Goal: Information Seeking & Learning: Learn about a topic

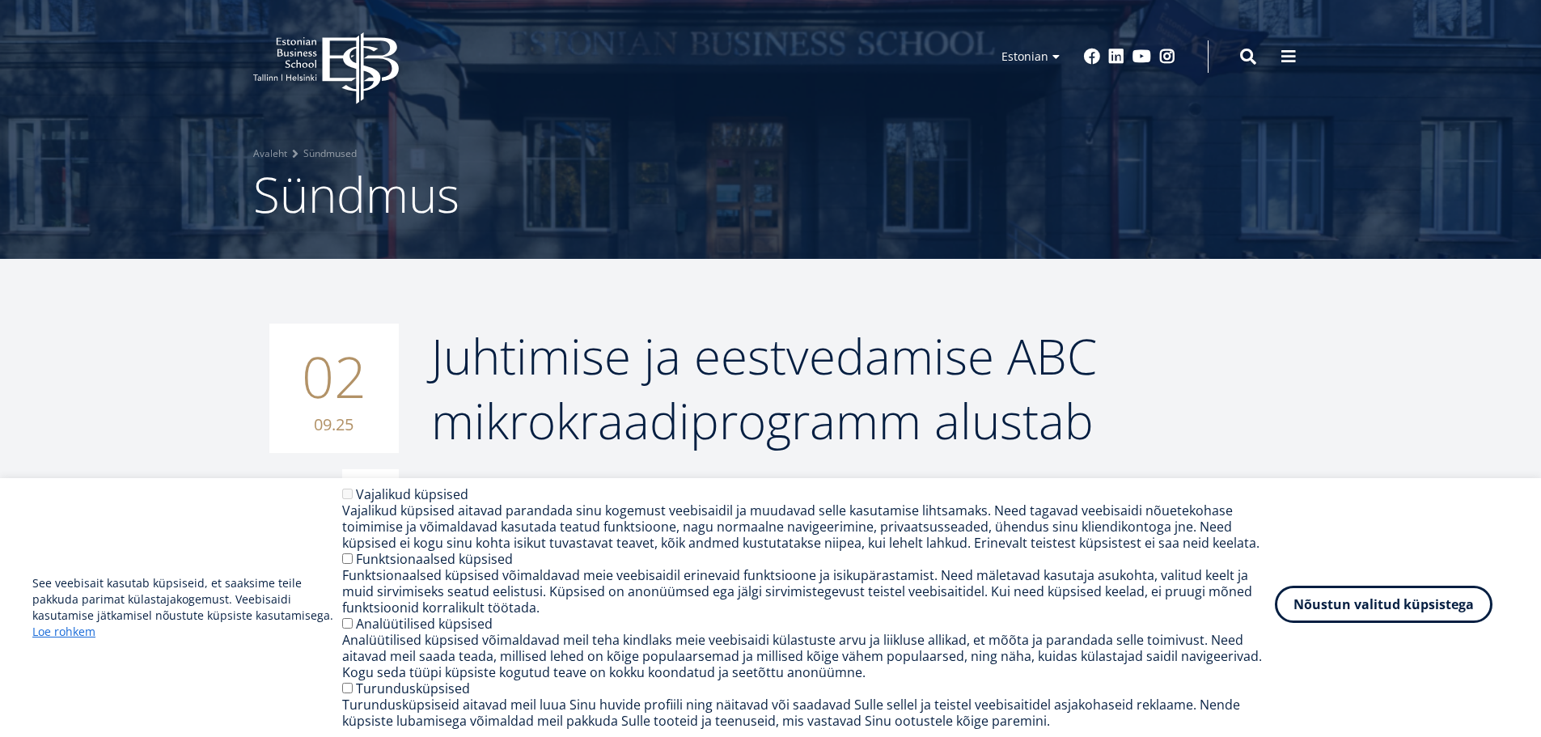
click at [1354, 610] on button "Nõustun valitud küpsistega" at bounding box center [1384, 604] width 218 height 37
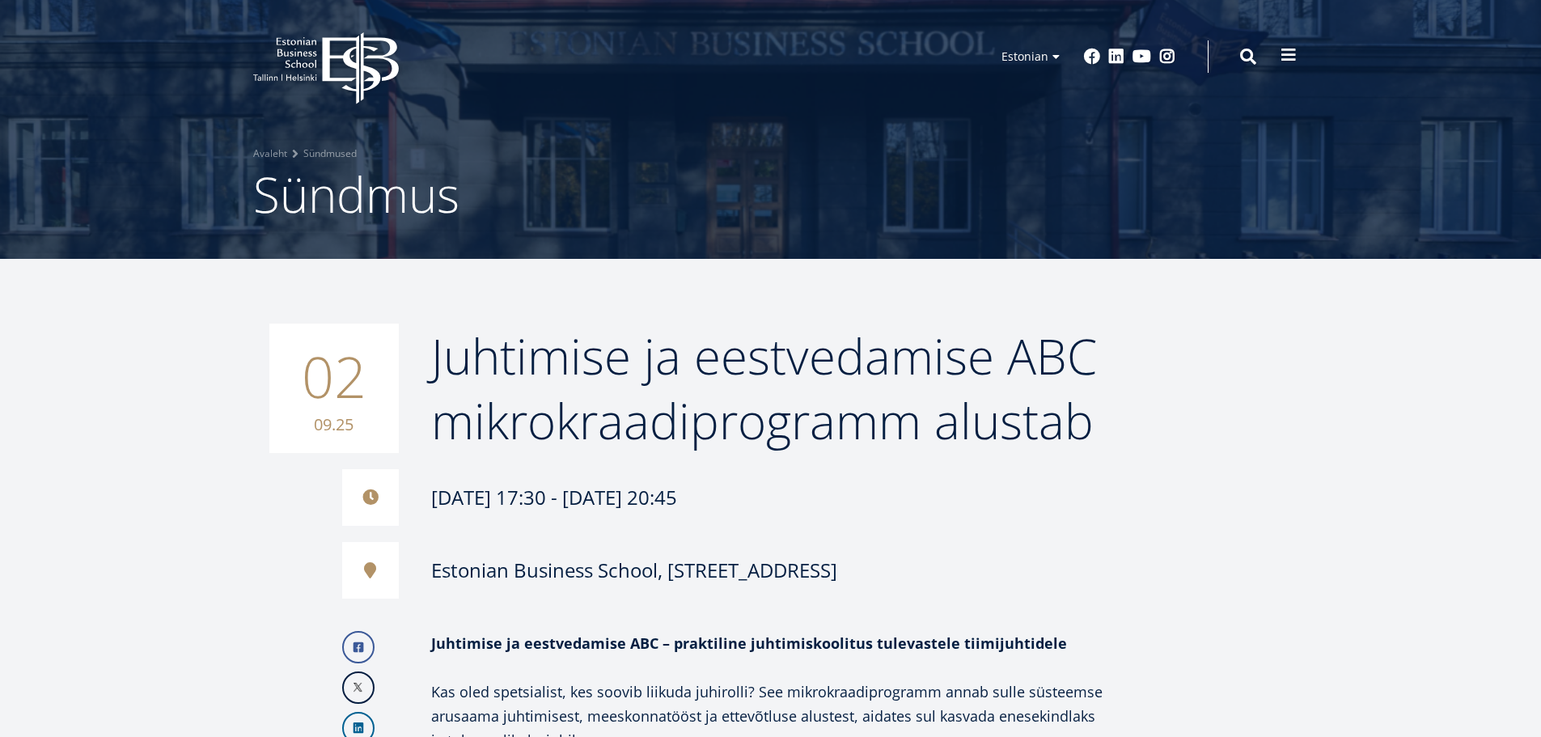
click at [1295, 56] on span at bounding box center [1289, 55] width 16 height 16
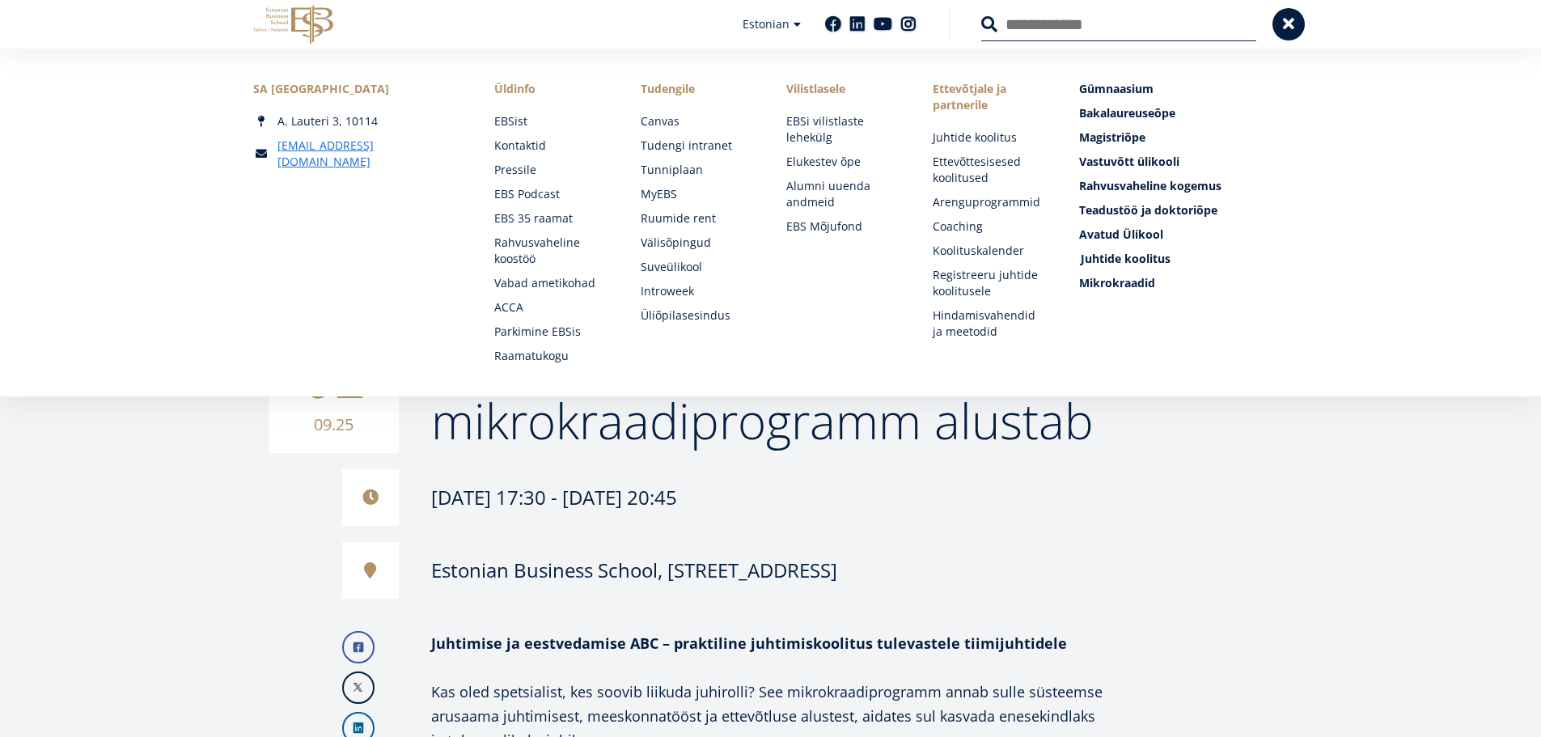
click at [1136, 261] on span "Juhtide koolitus Tutvu ja registreeru" at bounding box center [1126, 258] width 90 height 15
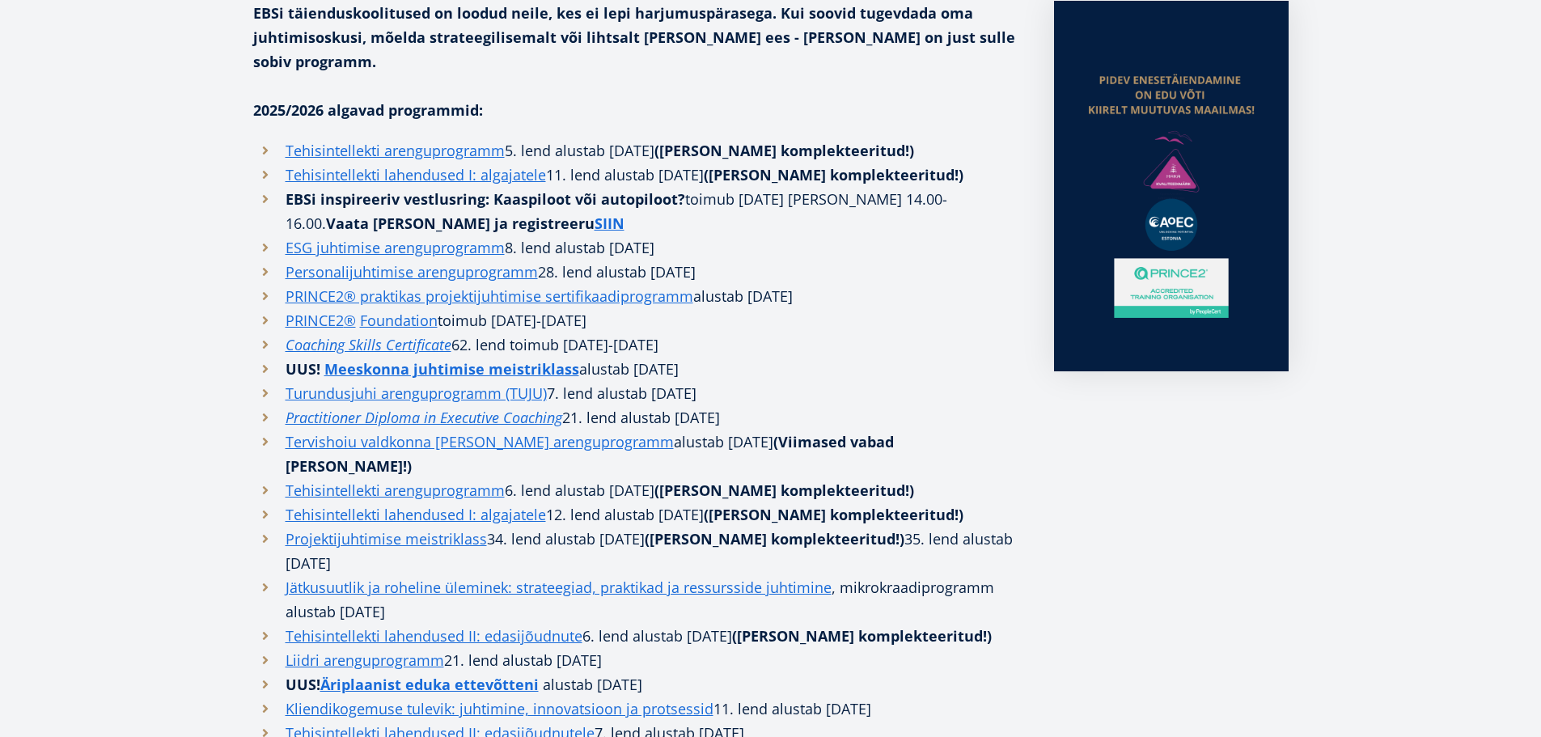
scroll to position [485, 0]
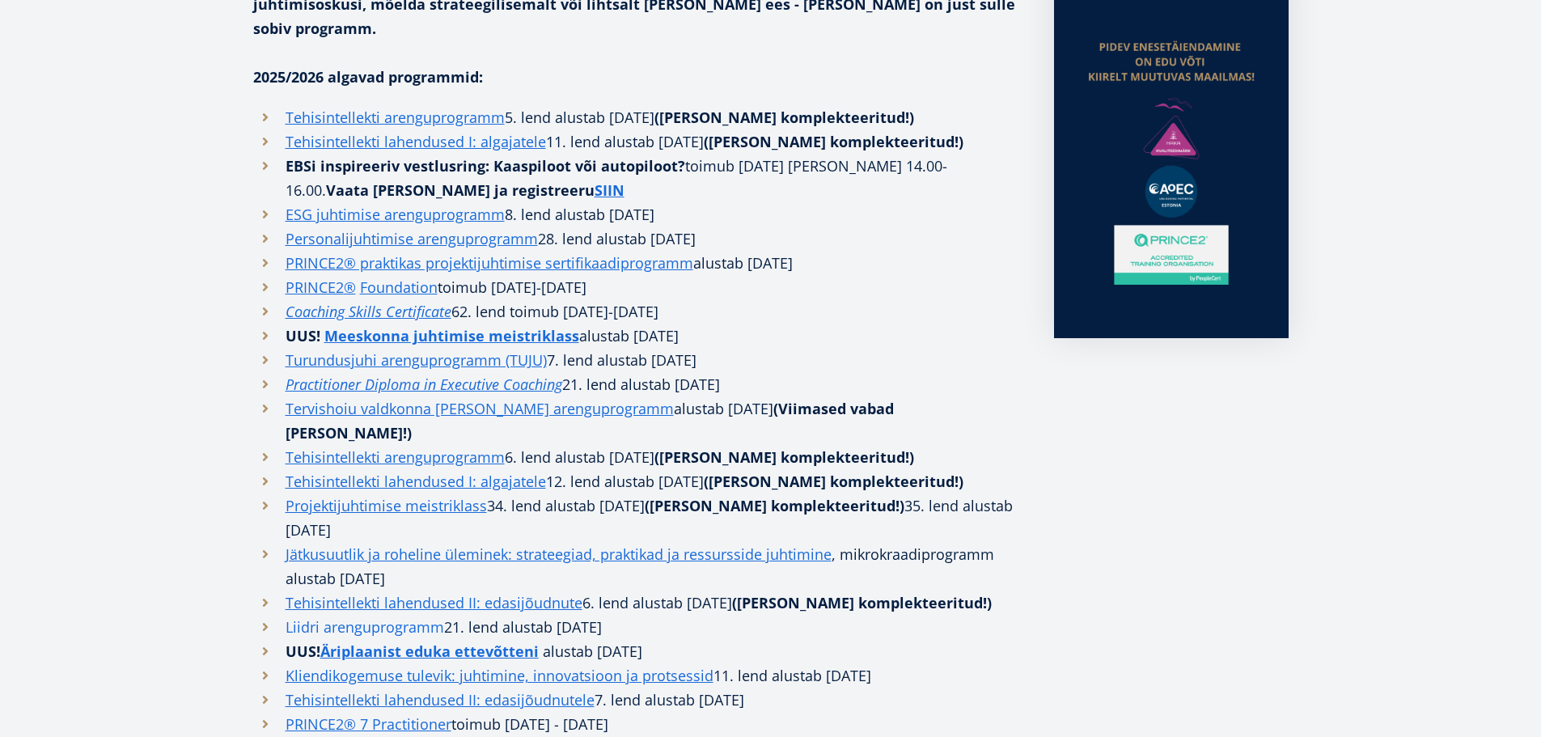
click at [404, 615] on link "Liidri arenguprogramm" at bounding box center [365, 627] width 159 height 24
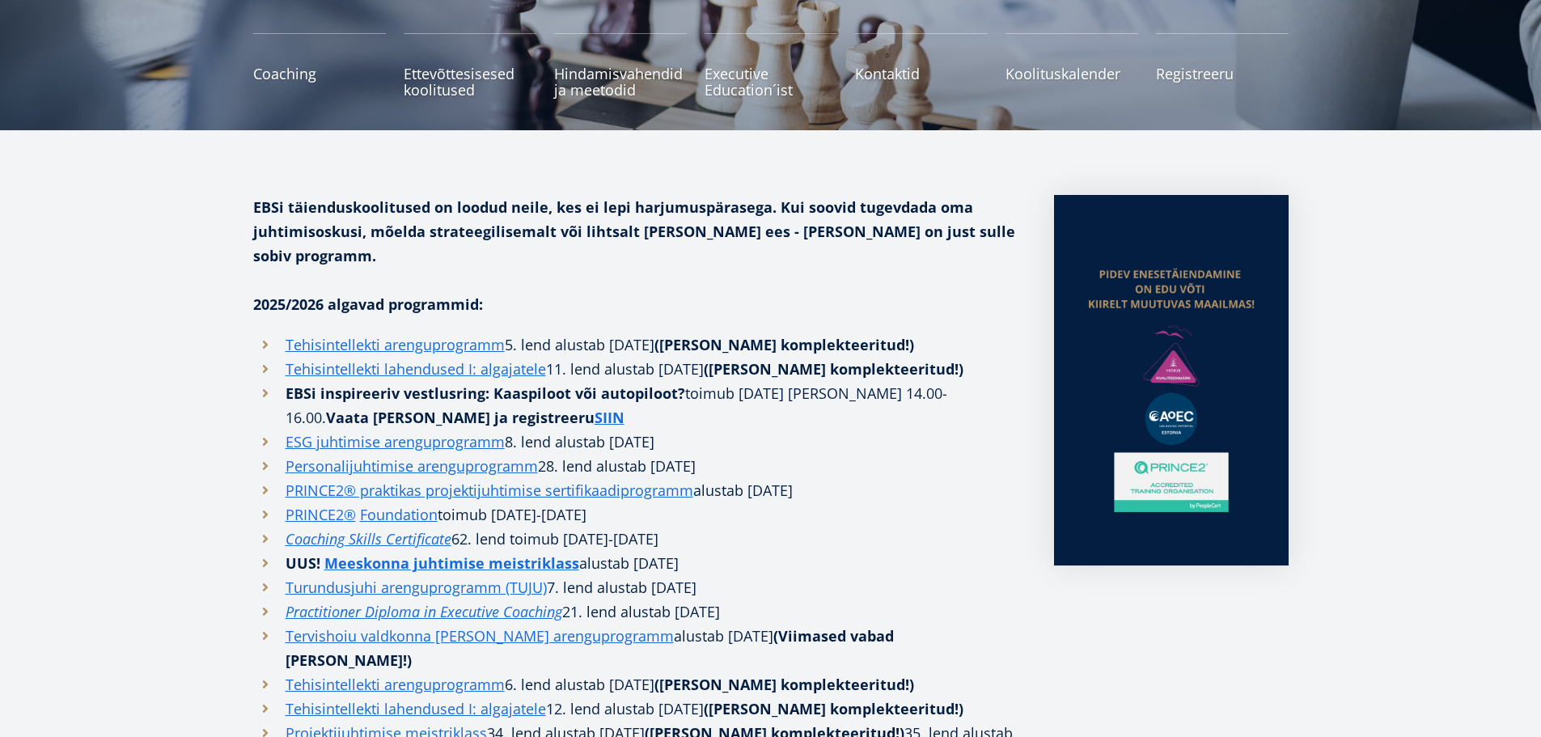
scroll to position [0, 0]
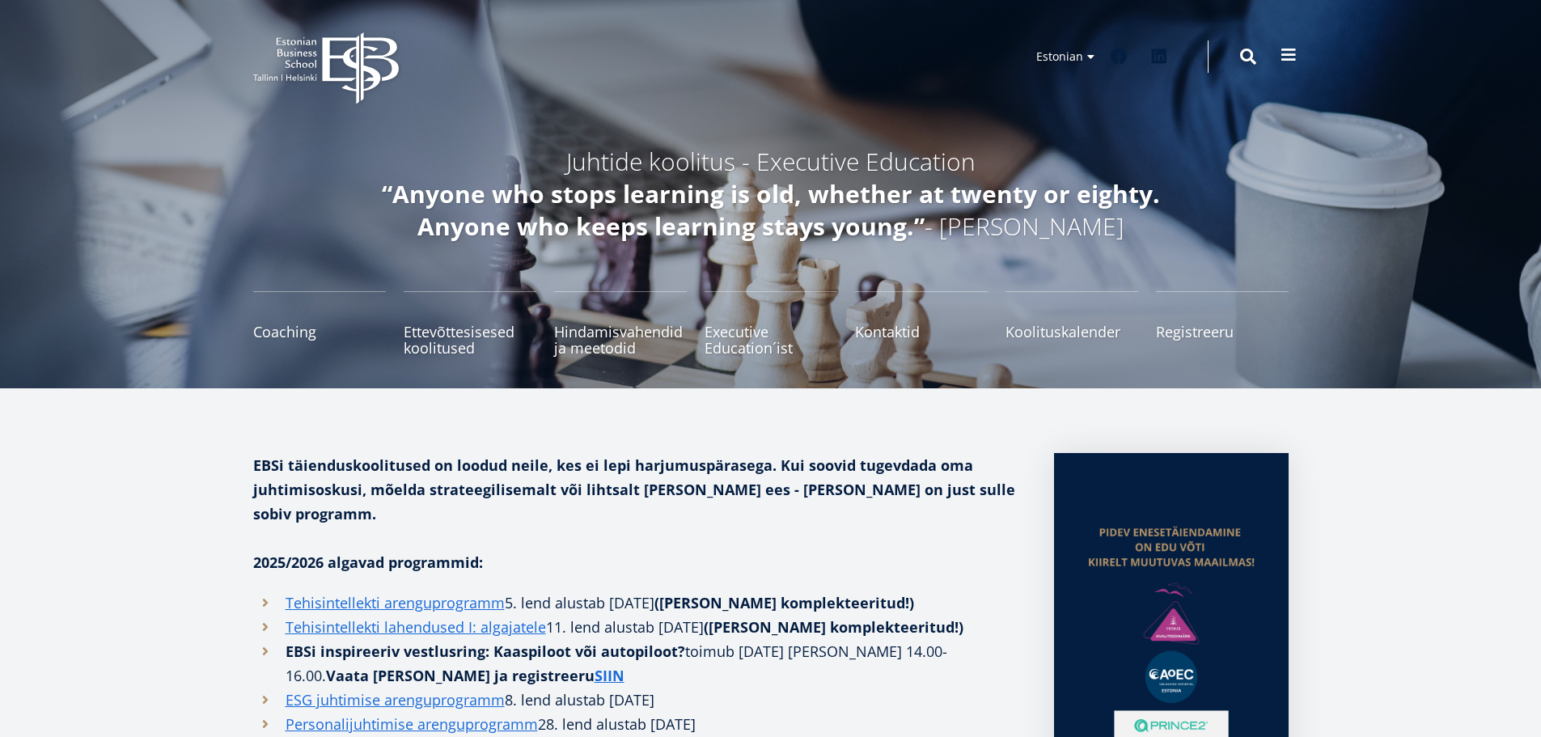
click at [1295, 53] on span at bounding box center [1289, 55] width 16 height 16
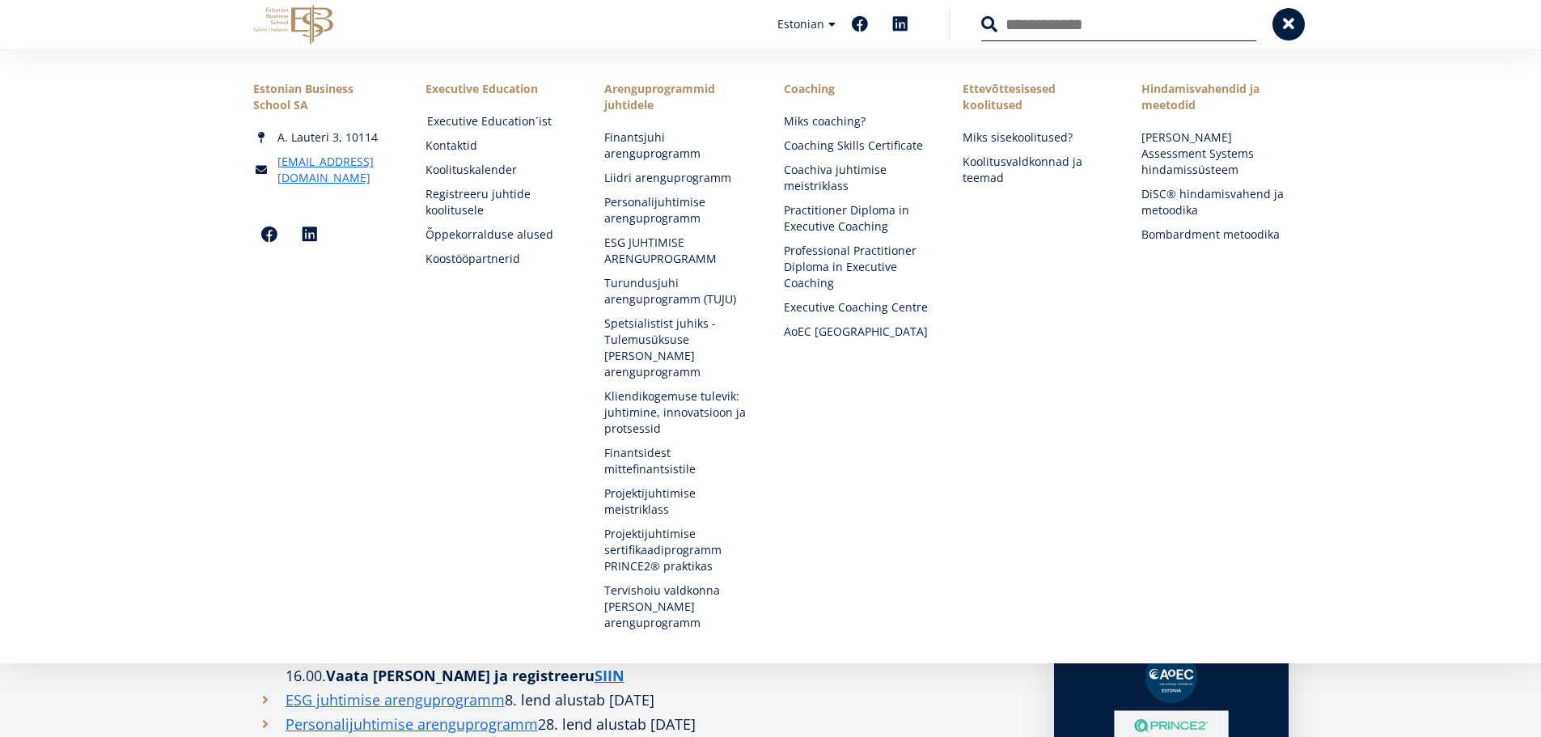
click at [475, 115] on link "Executive Education´ist" at bounding box center [500, 121] width 146 height 16
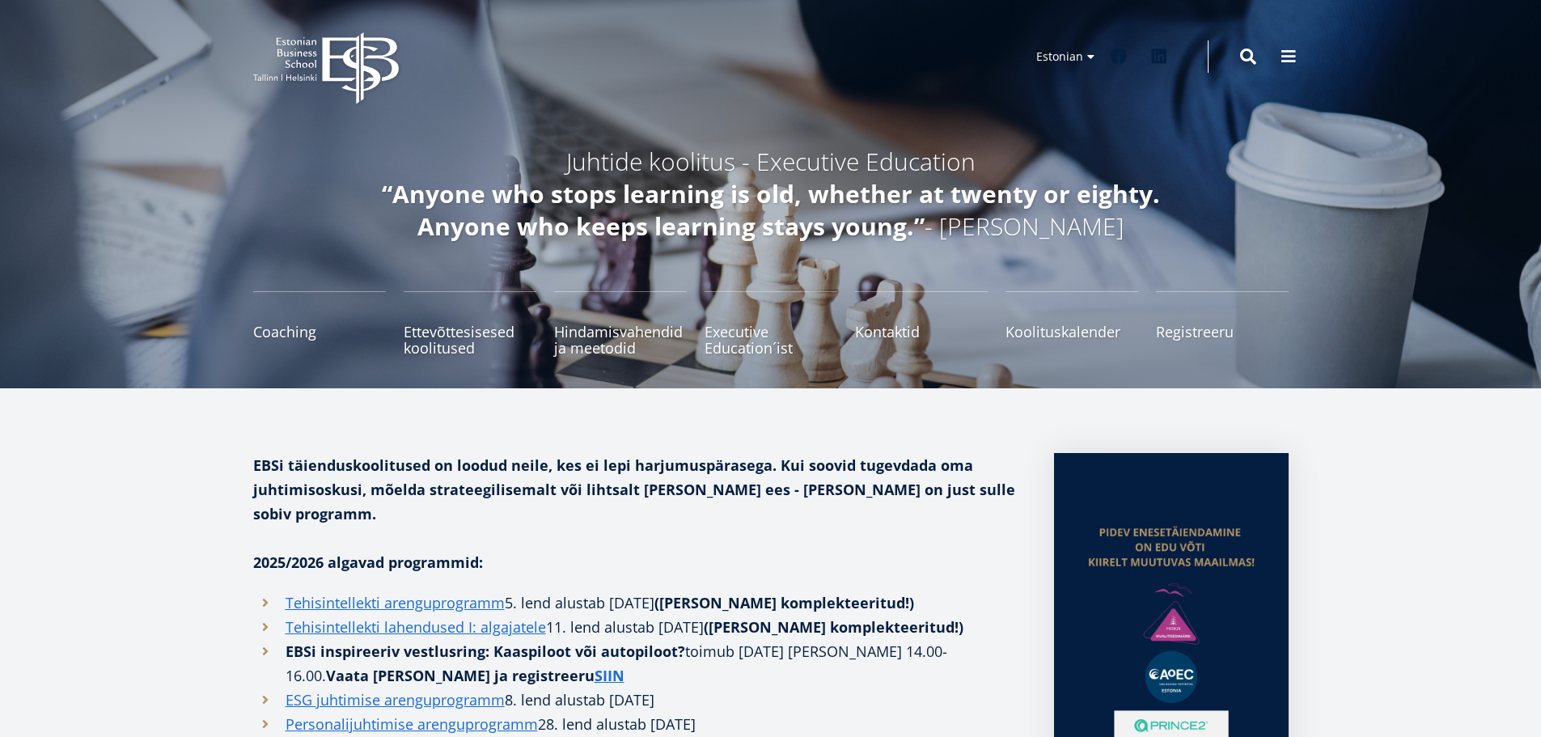
click at [333, 44] on icon "EBS Logo Created with Sketch." at bounding box center [326, 68] width 146 height 72
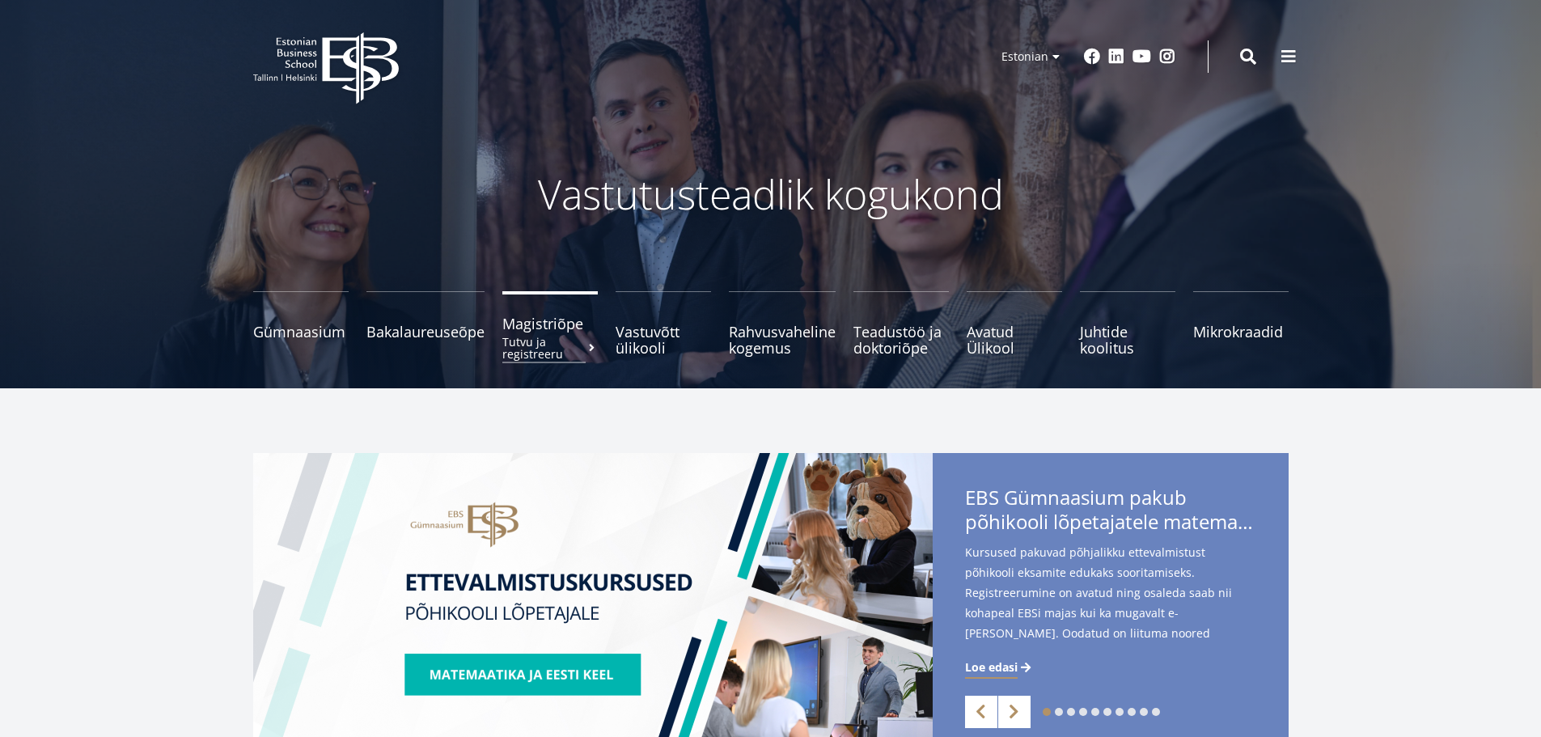
click at [559, 328] on span "Magistriõpe Tutvu ja registreeru" at bounding box center [549, 324] width 95 height 16
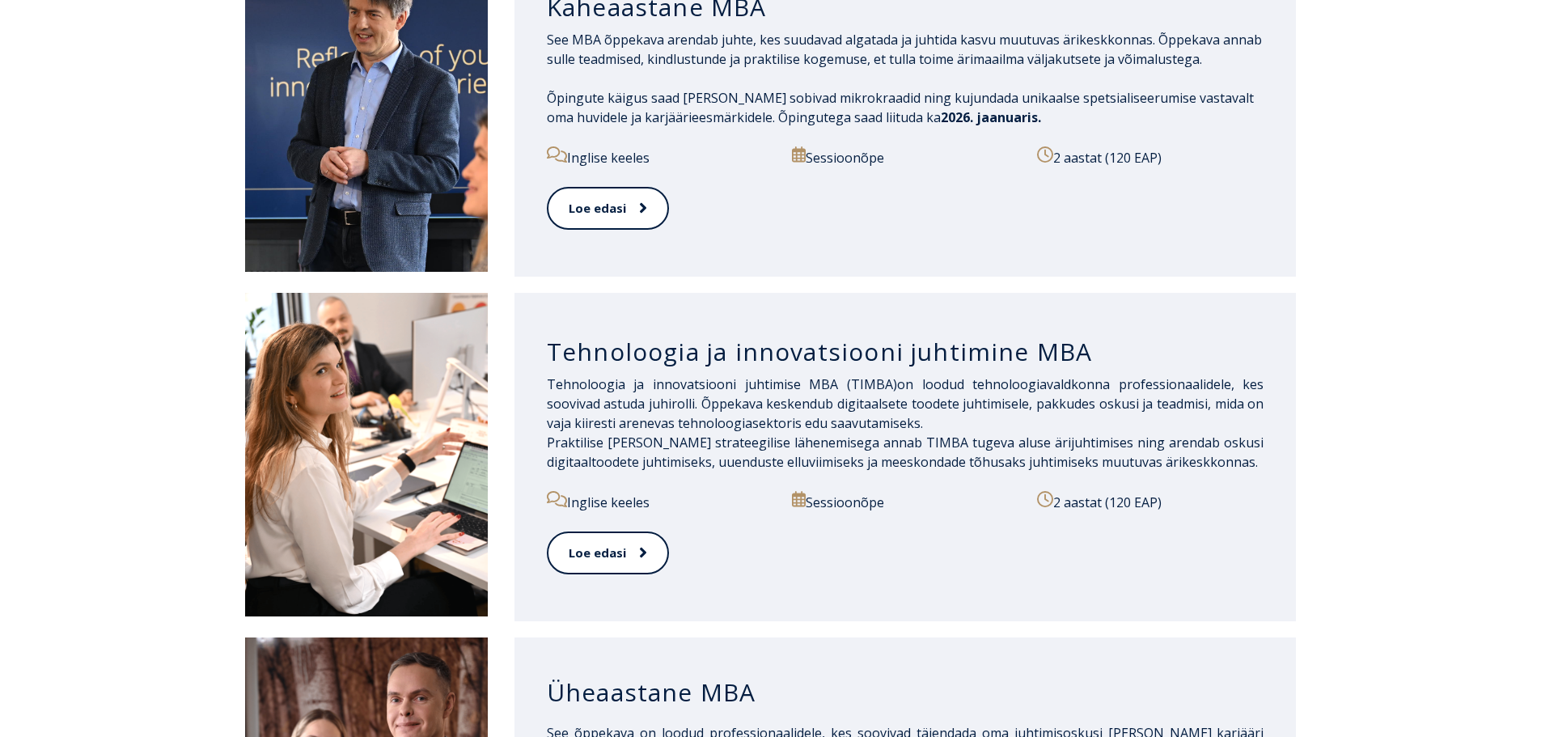
scroll to position [971, 0]
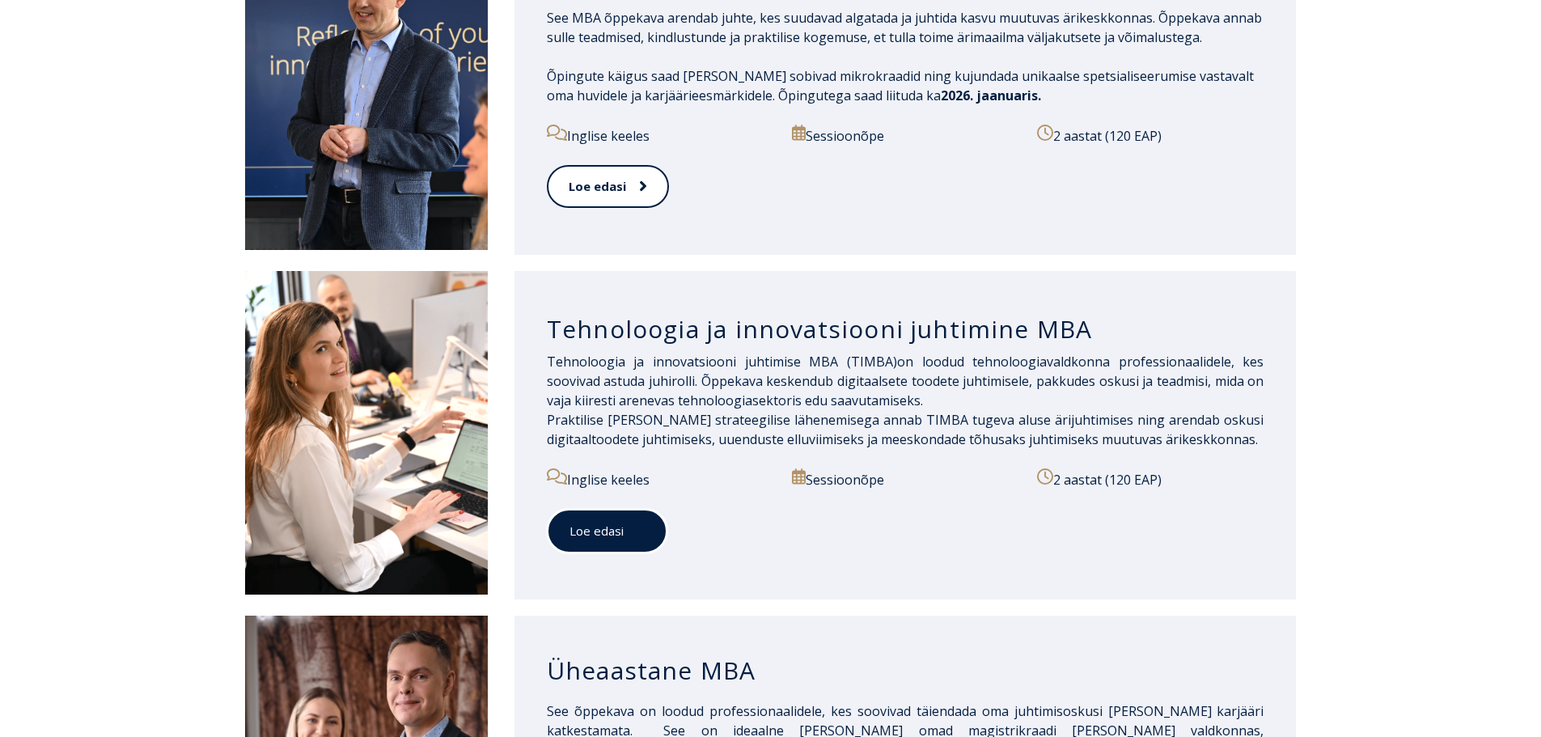
click at [624, 526] on link "Loe edasi" at bounding box center [607, 531] width 121 height 45
click at [602, 166] on link "Loe edasi" at bounding box center [607, 186] width 121 height 45
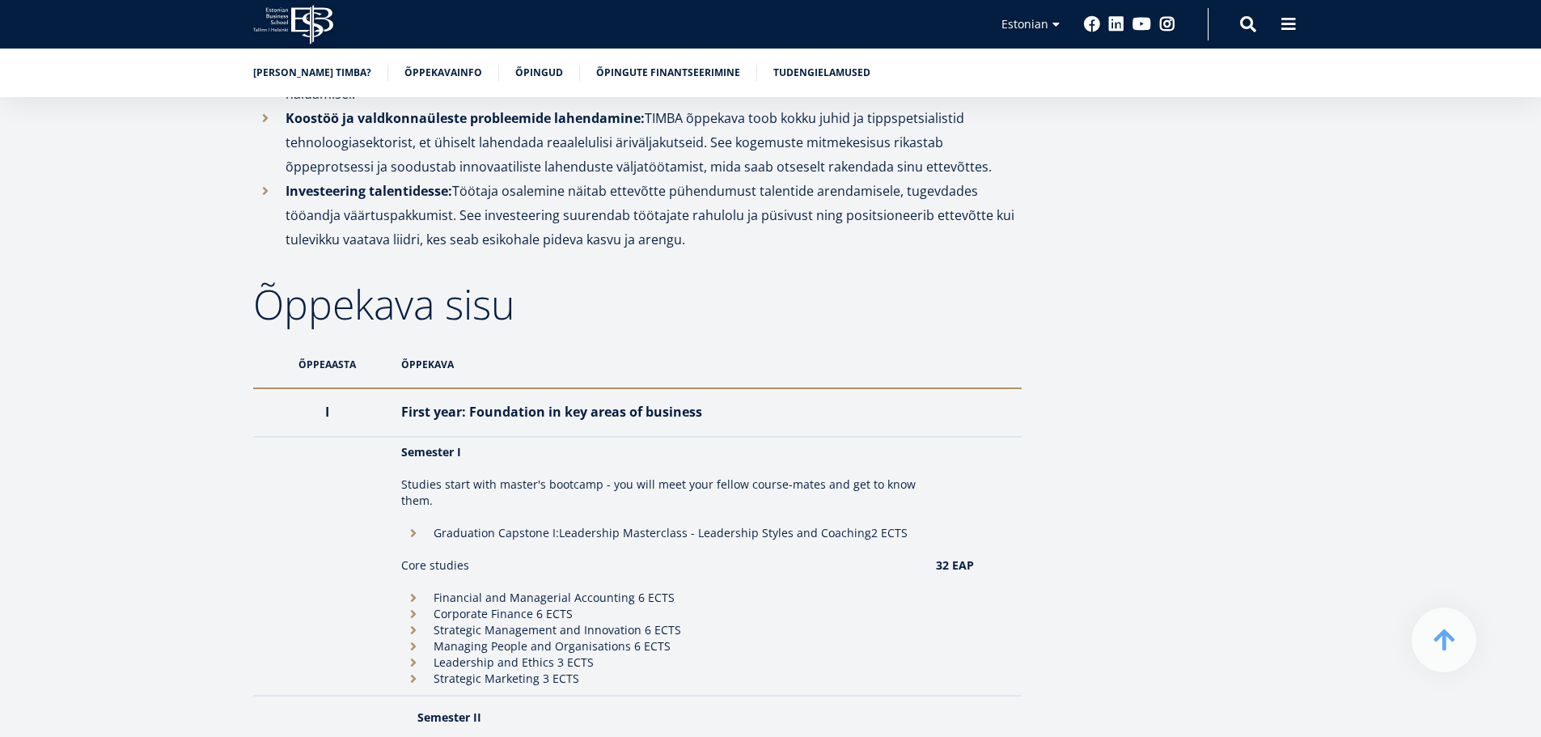
scroll to position [1151, 0]
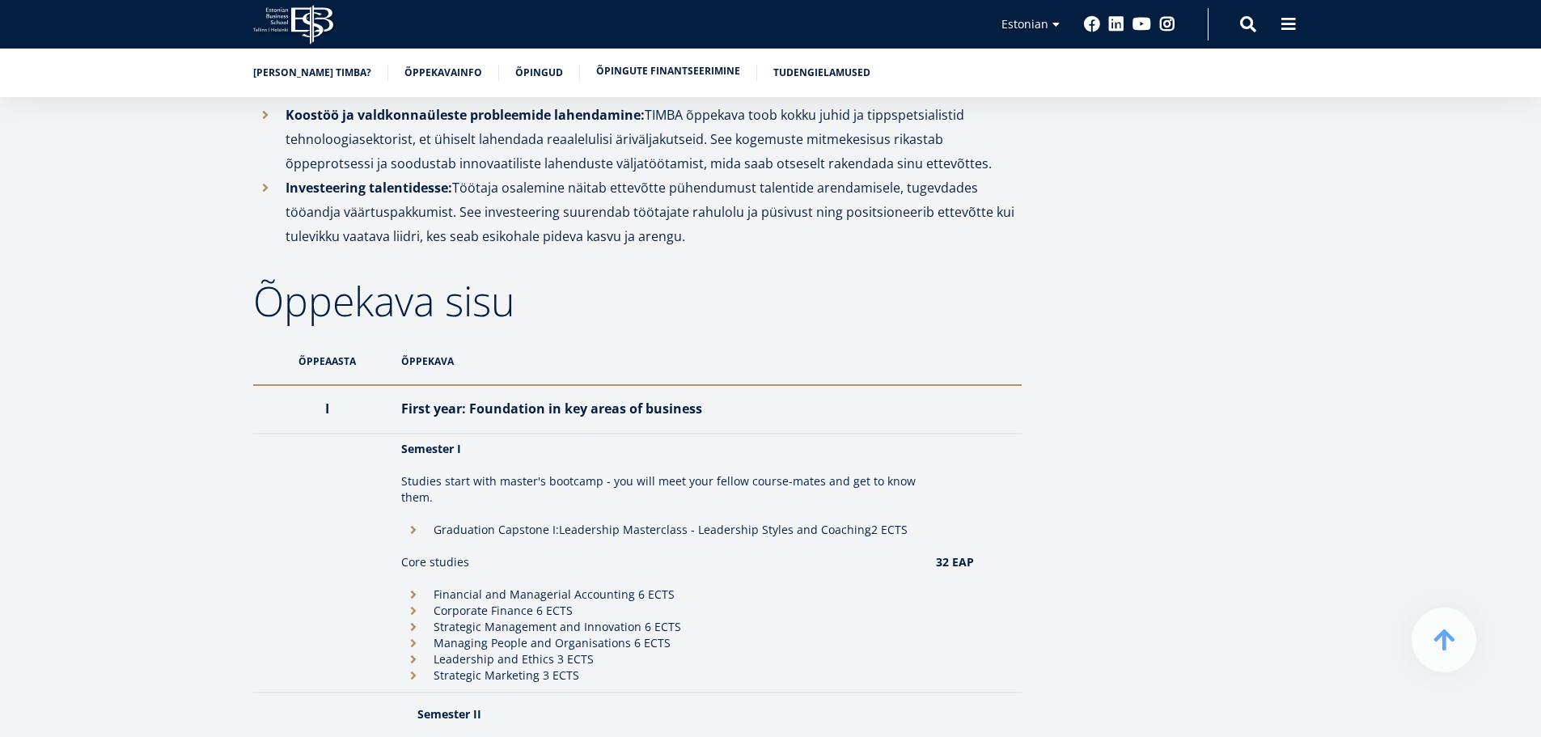
click at [683, 66] on link "Õpingute finantseerimine" at bounding box center [668, 71] width 144 height 16
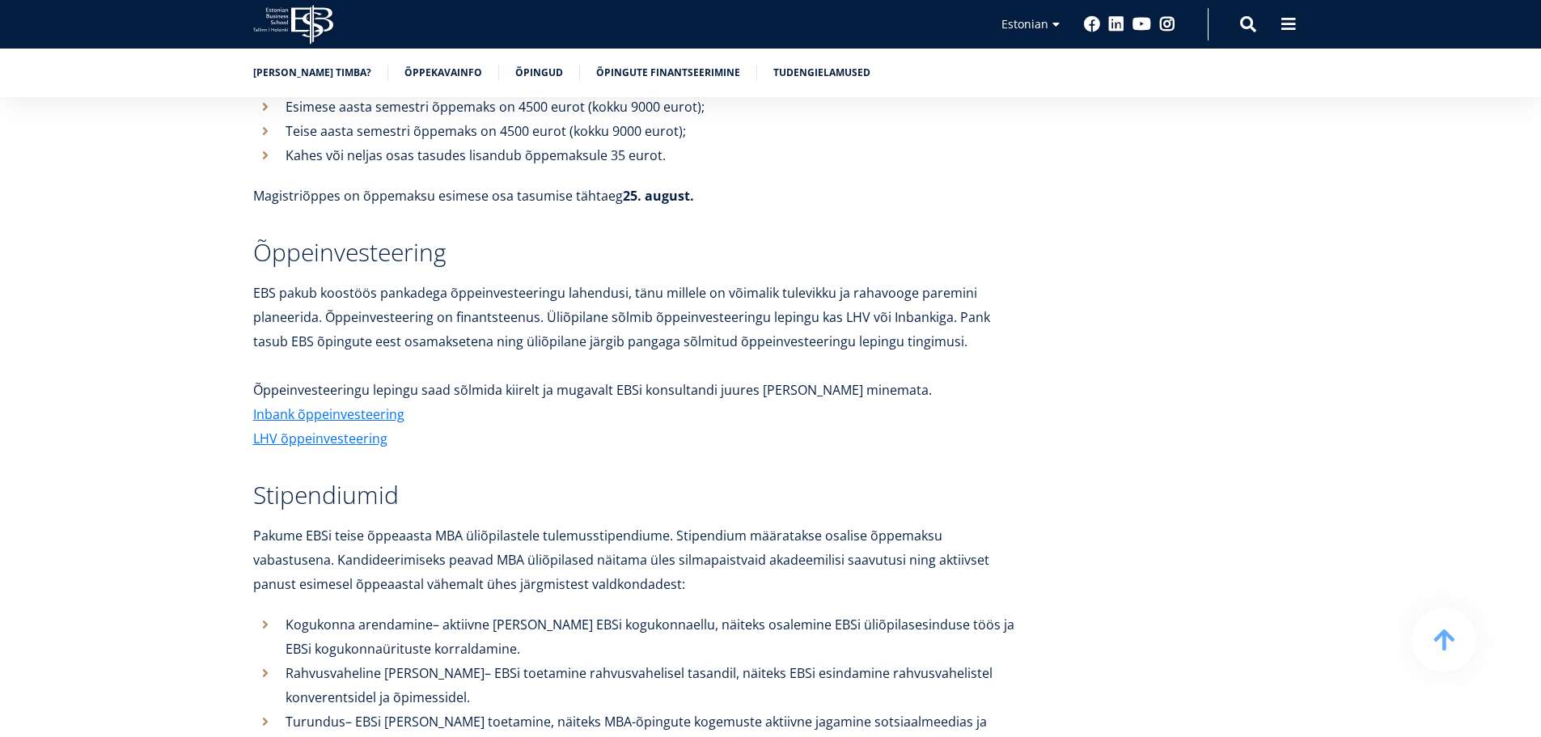
scroll to position [5340, 0]
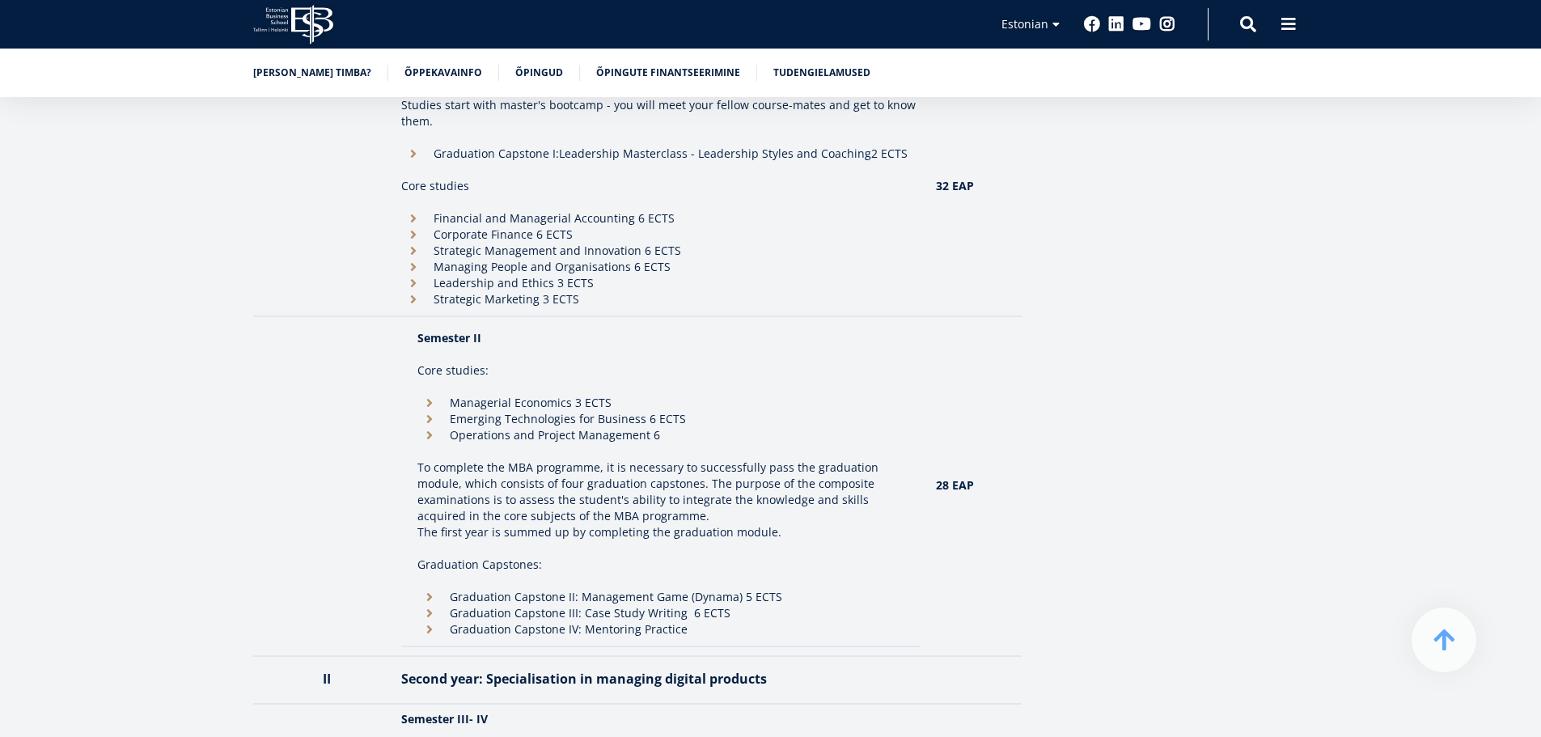
scroll to position [1556, 0]
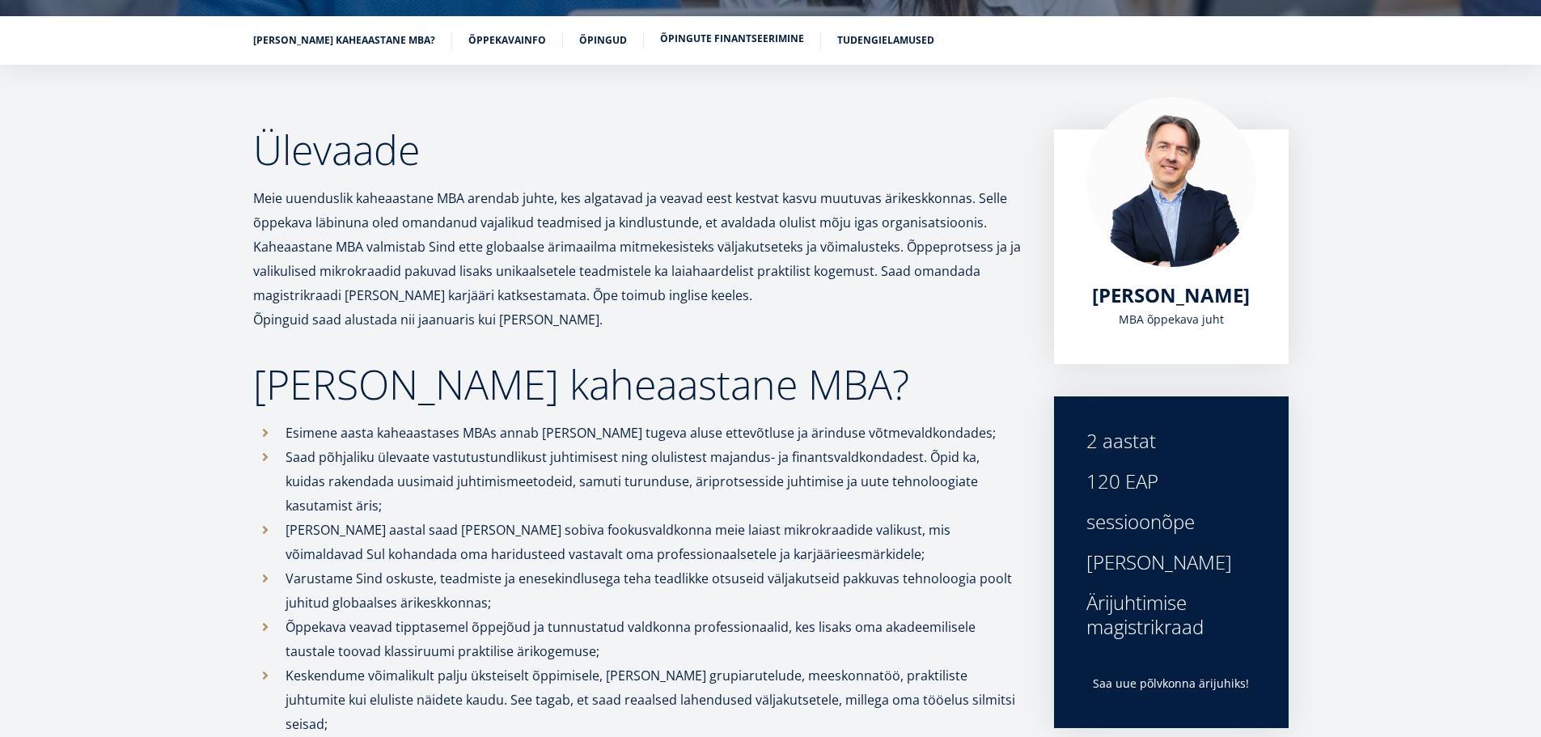
click at [672, 37] on link "Õpingute finantseerimine" at bounding box center [732, 39] width 144 height 16
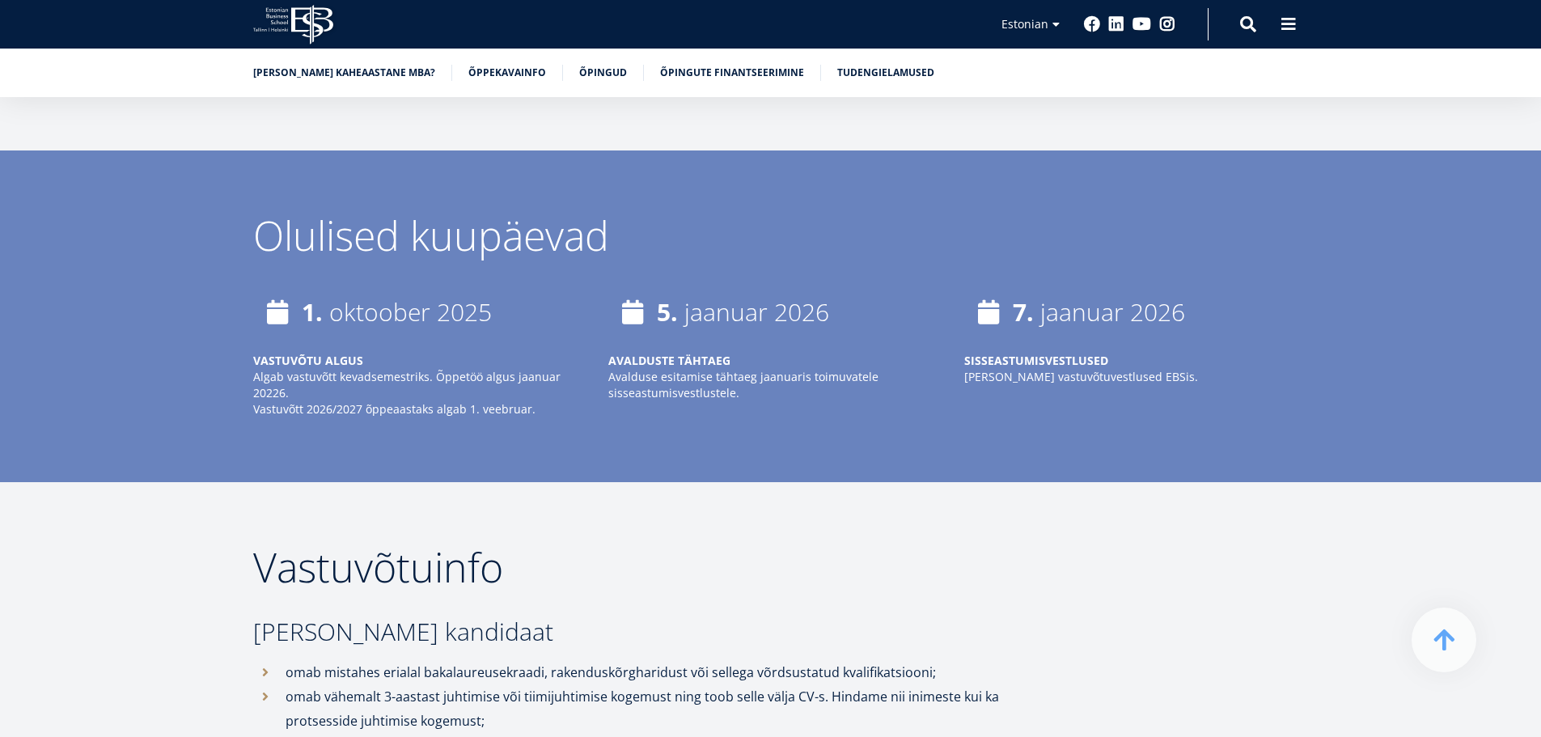
scroll to position [3479, 0]
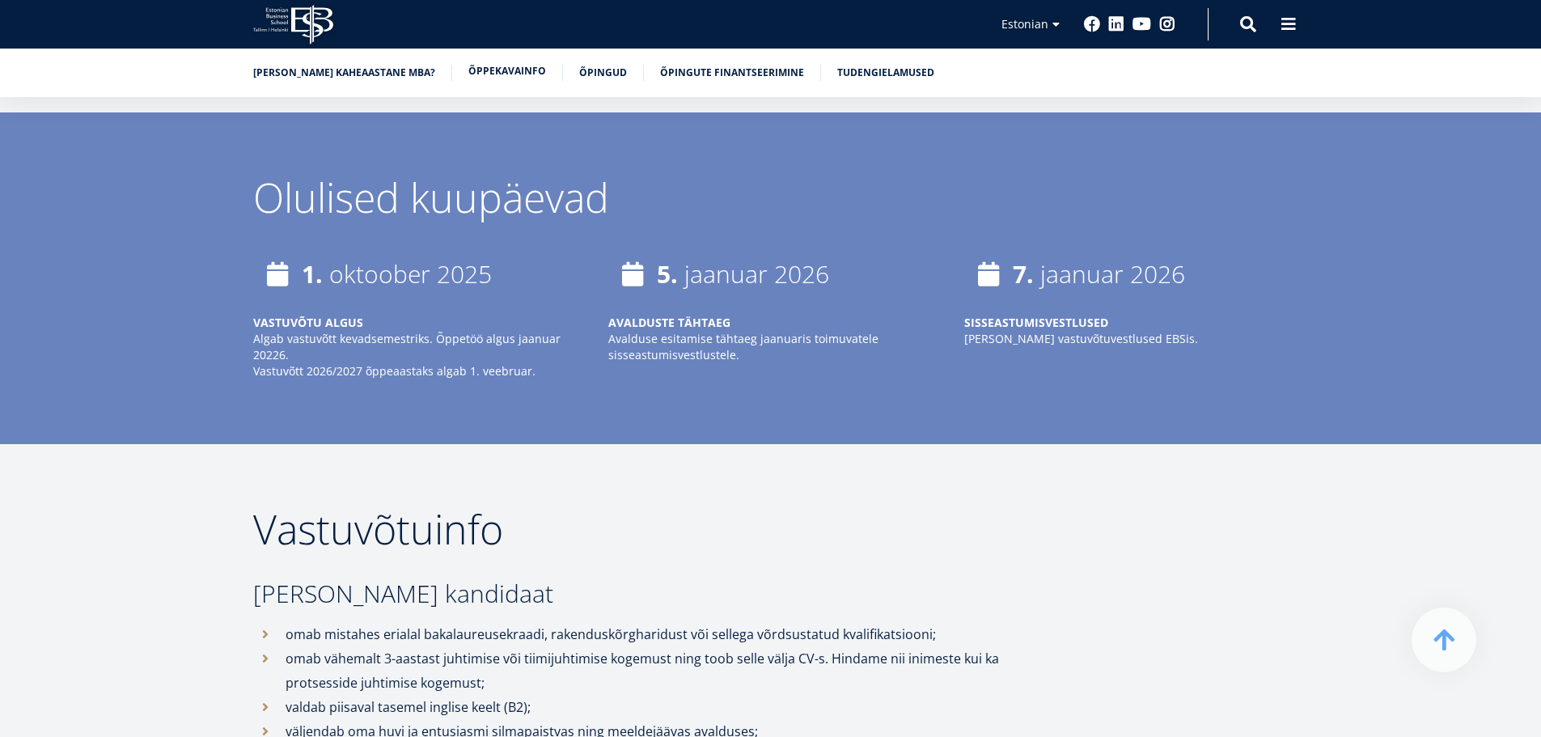
click at [491, 69] on link "Õppekavainfo" at bounding box center [507, 71] width 78 height 16
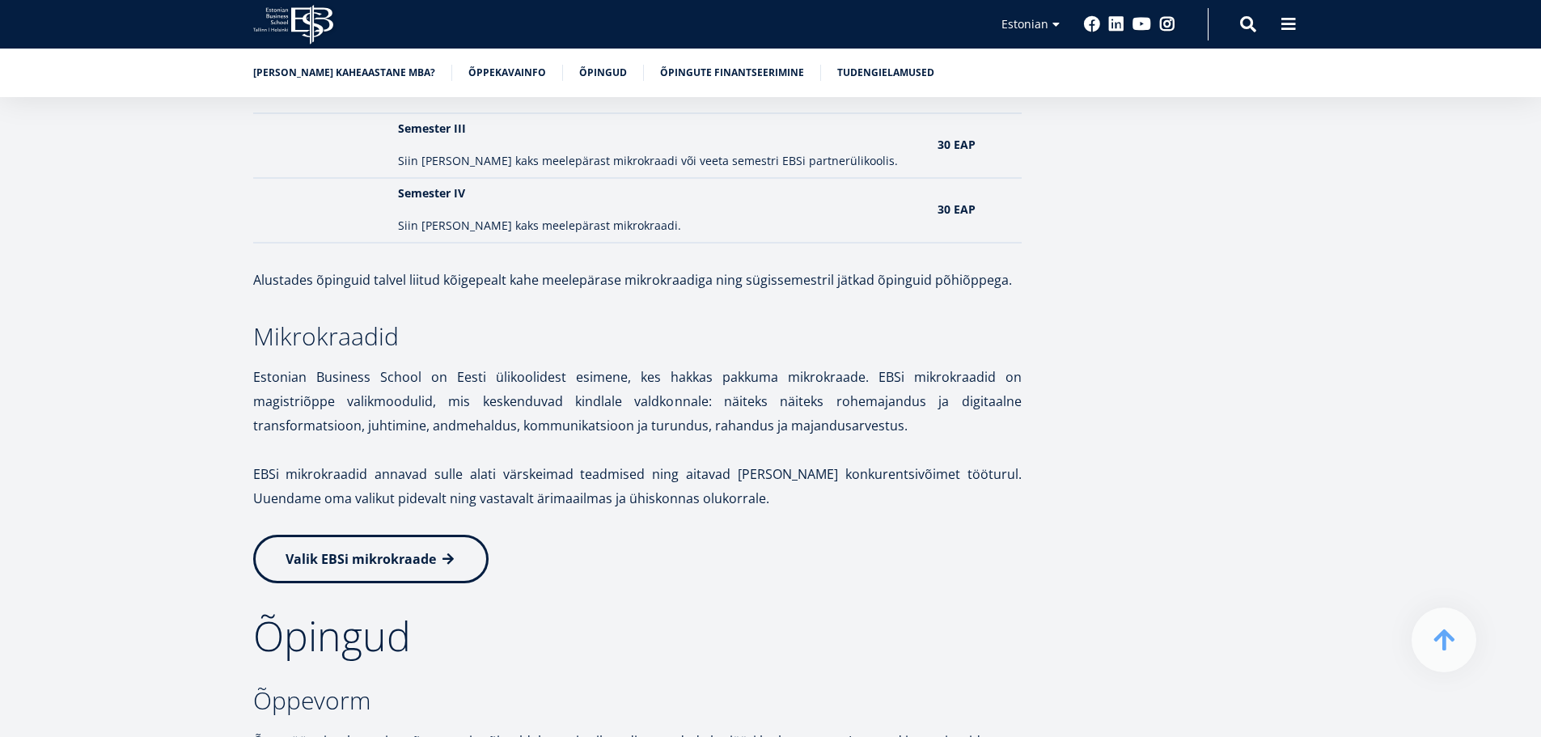
scroll to position [2202, 0]
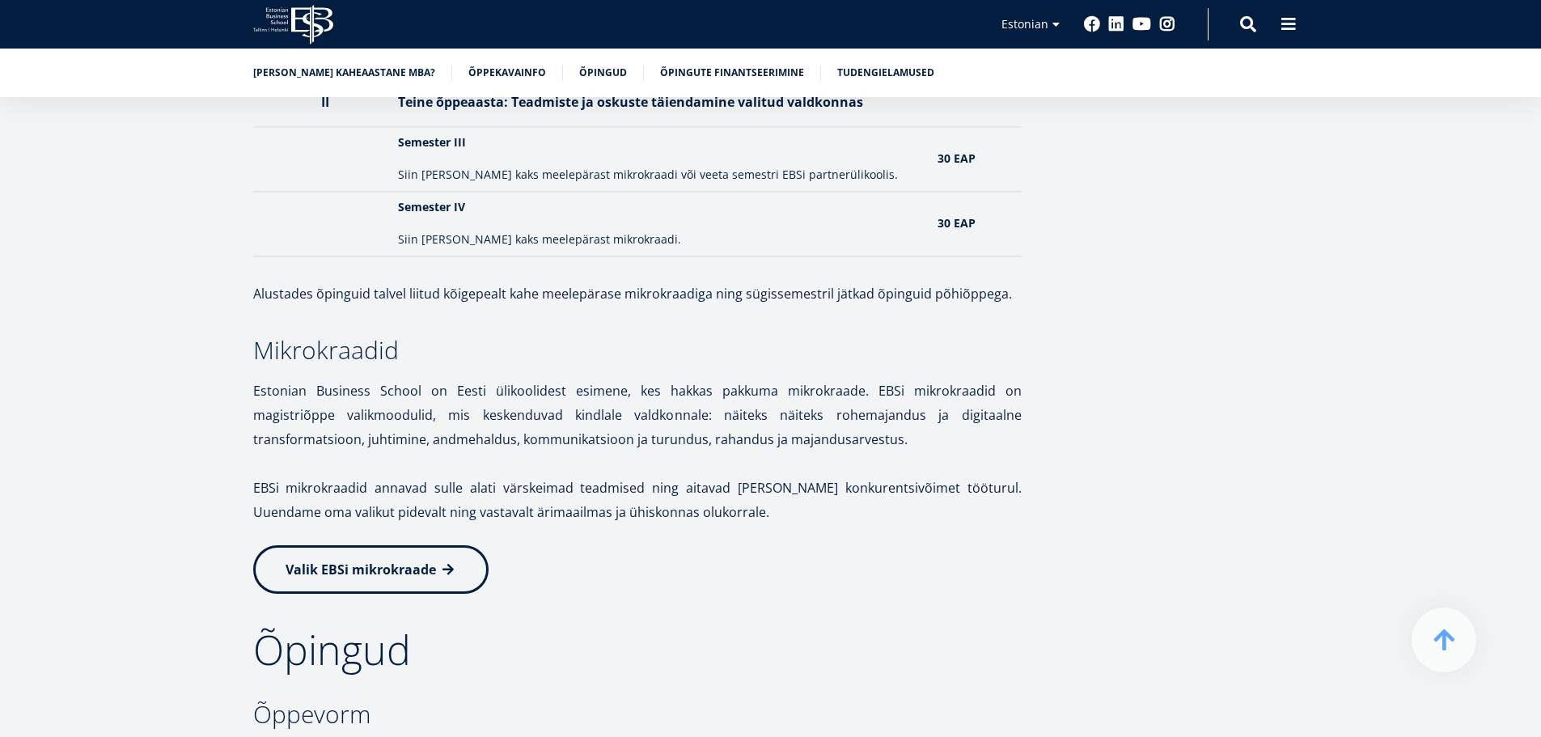
click at [328, 561] on span "Valik EBSi mikrokraade" at bounding box center [361, 570] width 150 height 18
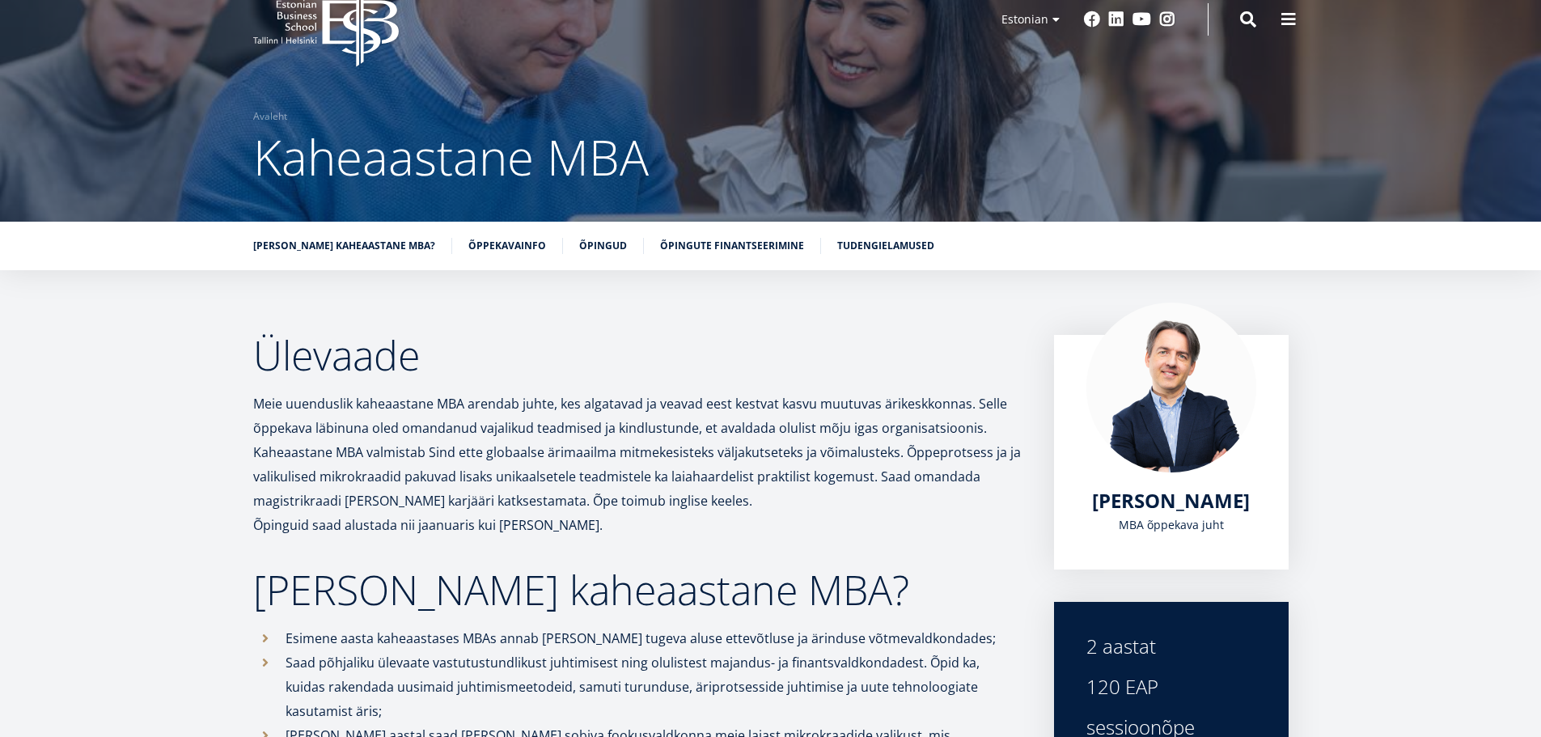
scroll to position [0, 0]
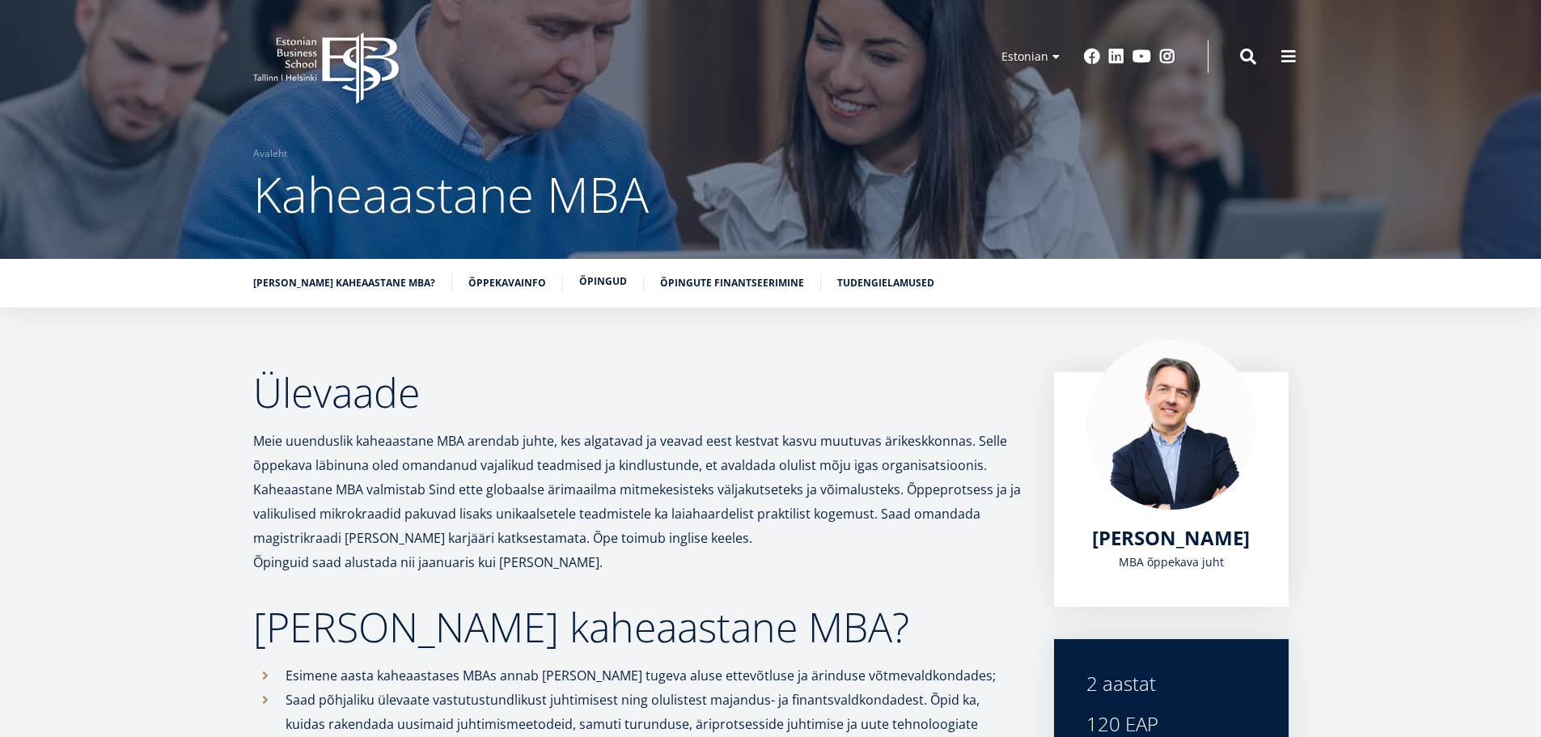
click at [587, 286] on link "Õpingud" at bounding box center [603, 281] width 48 height 16
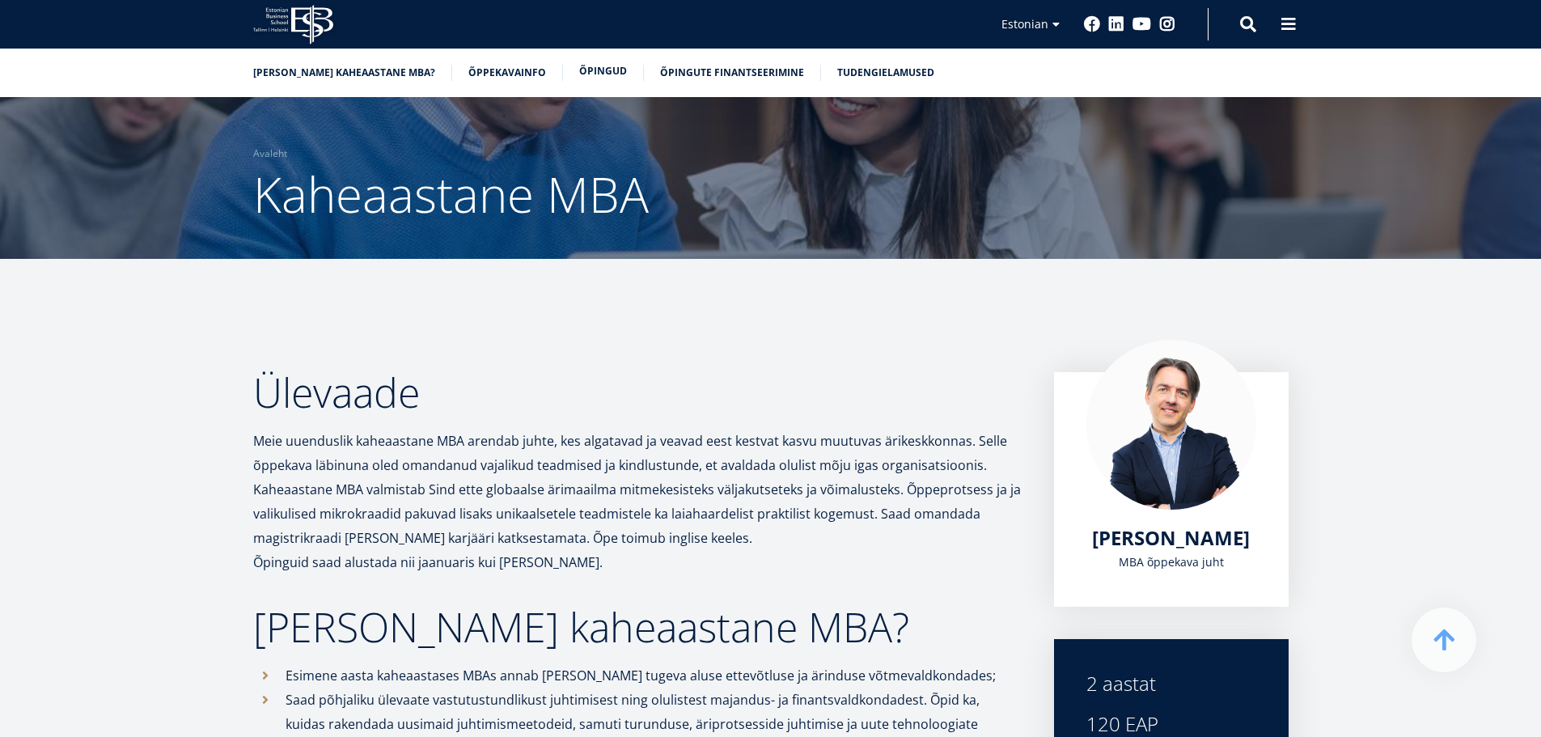
scroll to position [3010, 0]
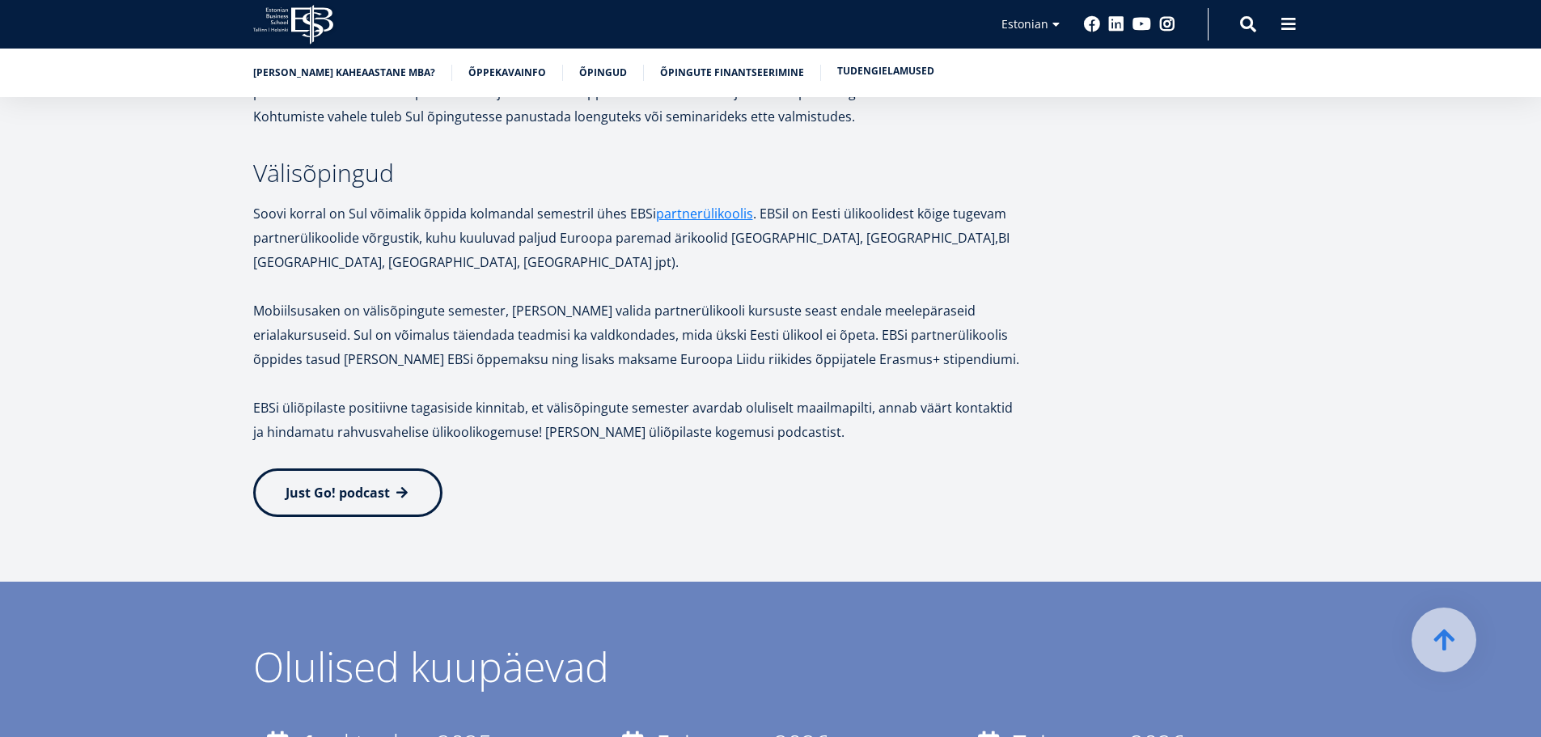
click at [853, 78] on link "Tudengielamused" at bounding box center [885, 71] width 97 height 16
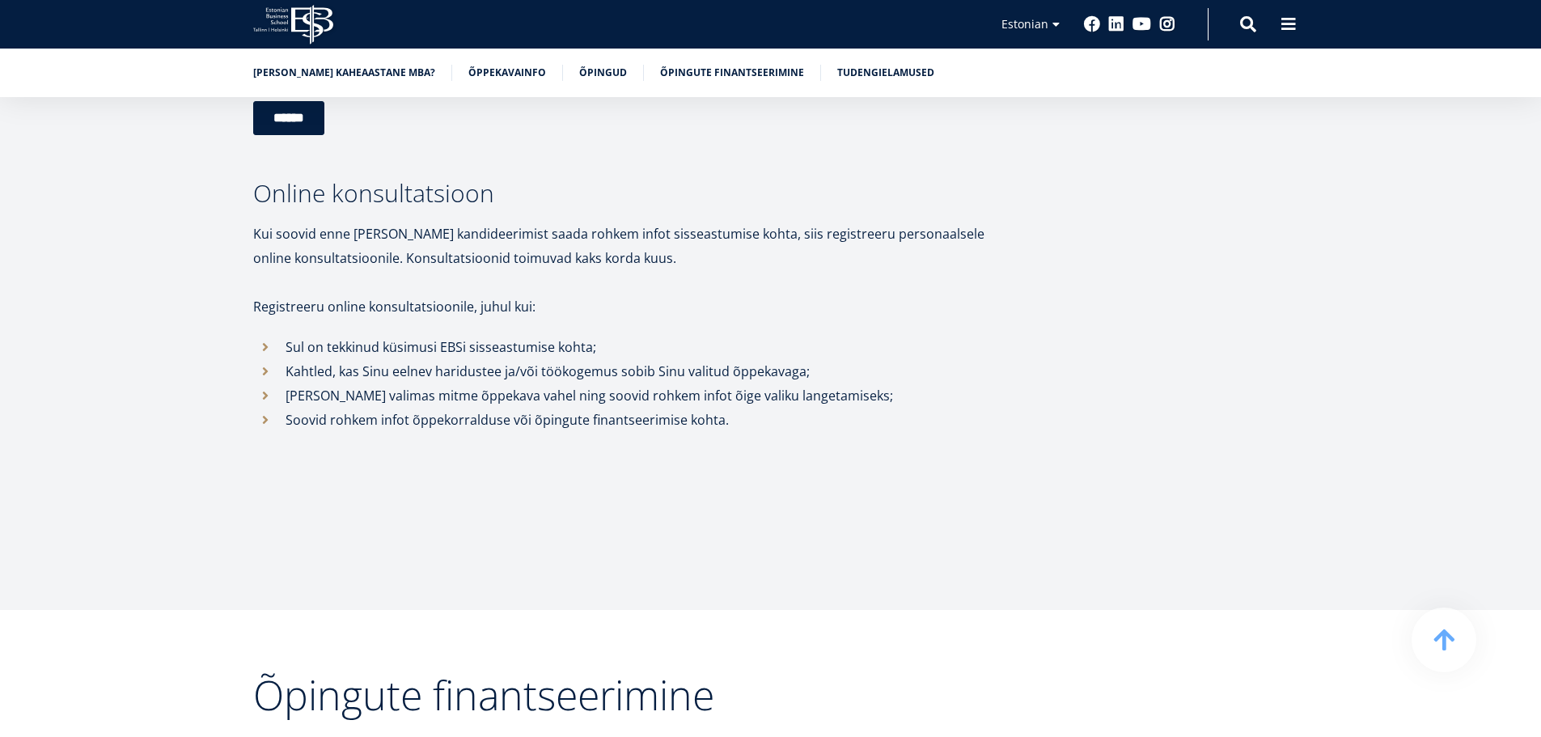
scroll to position [5029, 0]
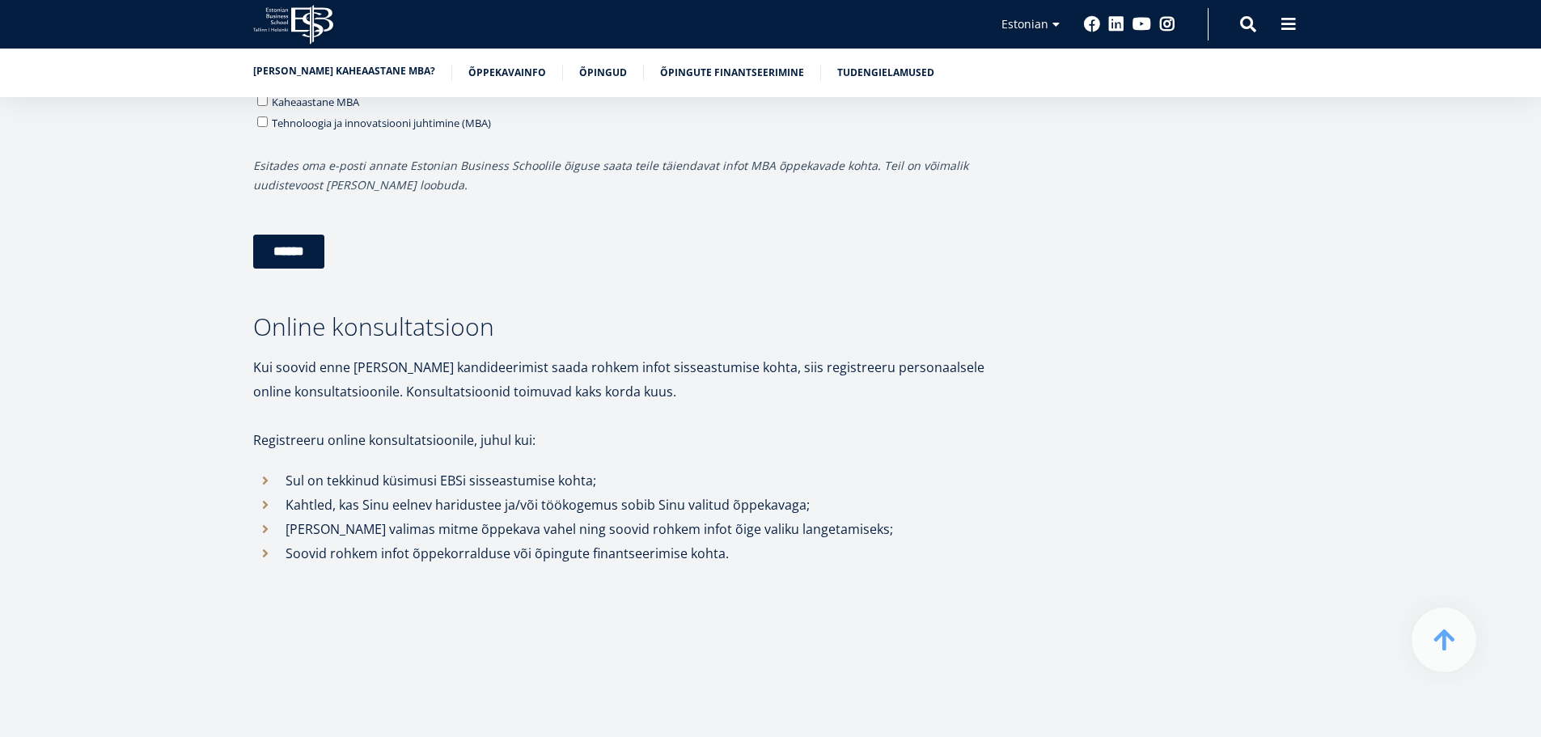
click at [363, 74] on link "Miks valida kaheaastane MBA?" at bounding box center [344, 71] width 182 height 16
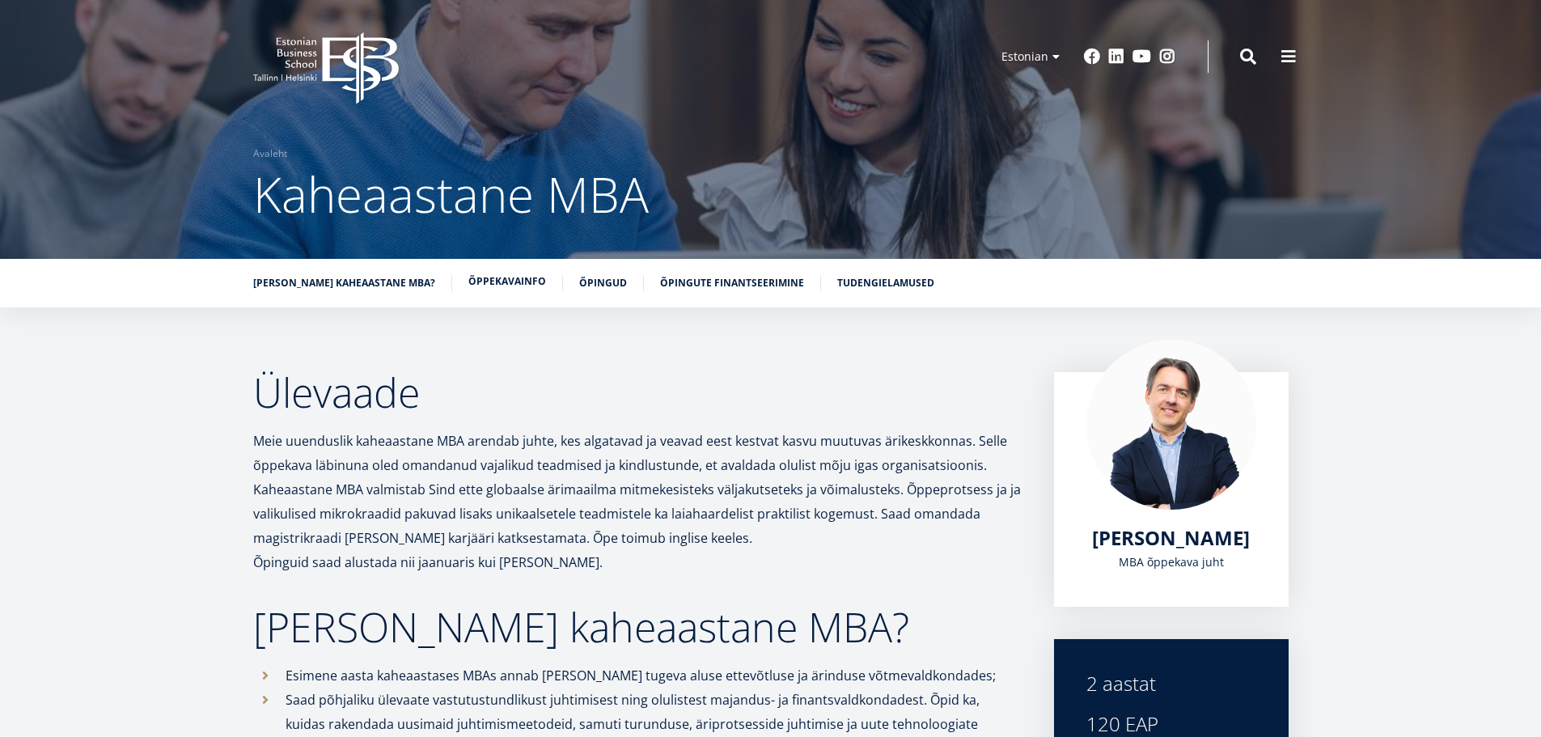
click at [498, 279] on link "Õppekavainfo" at bounding box center [507, 281] width 78 height 16
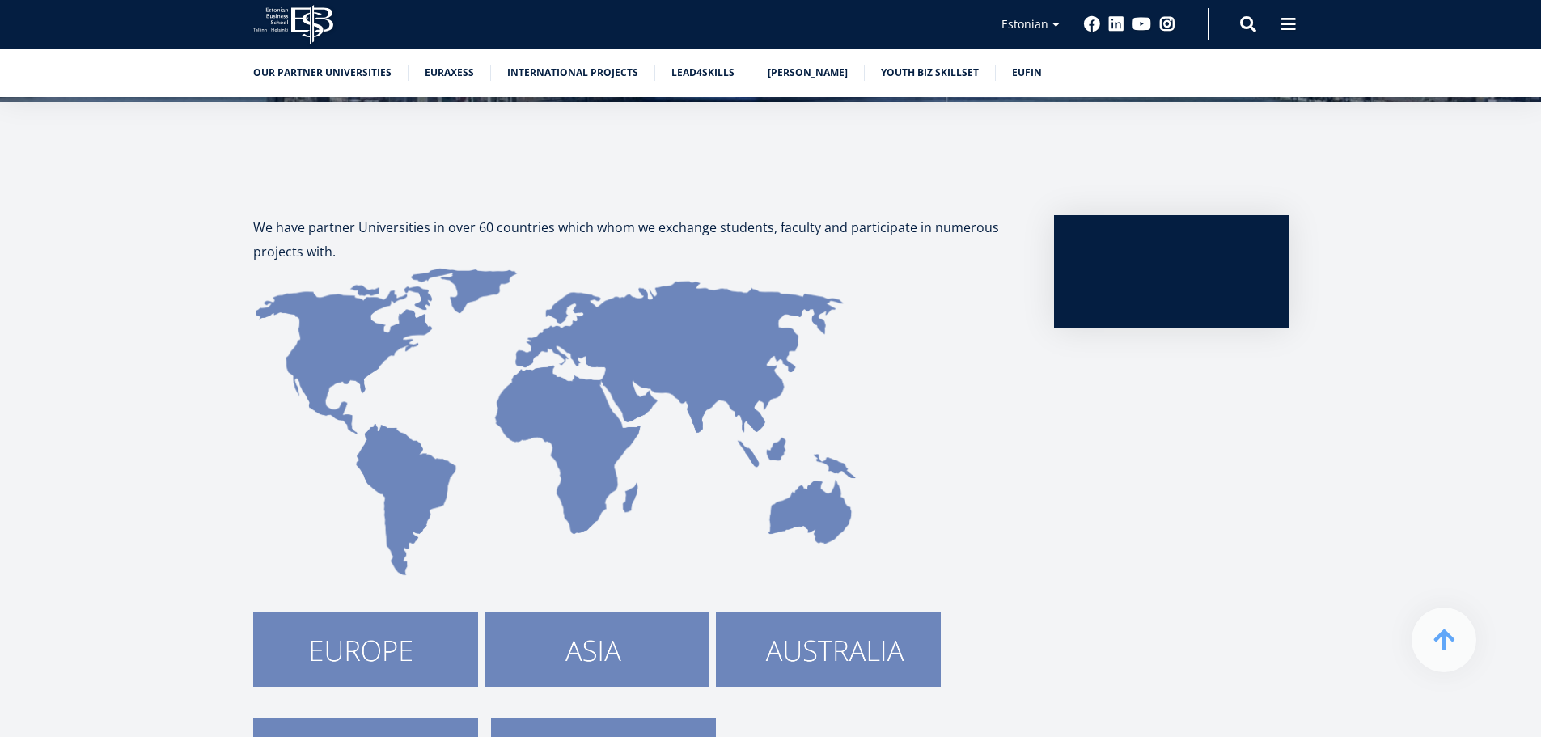
scroll to position [405, 0]
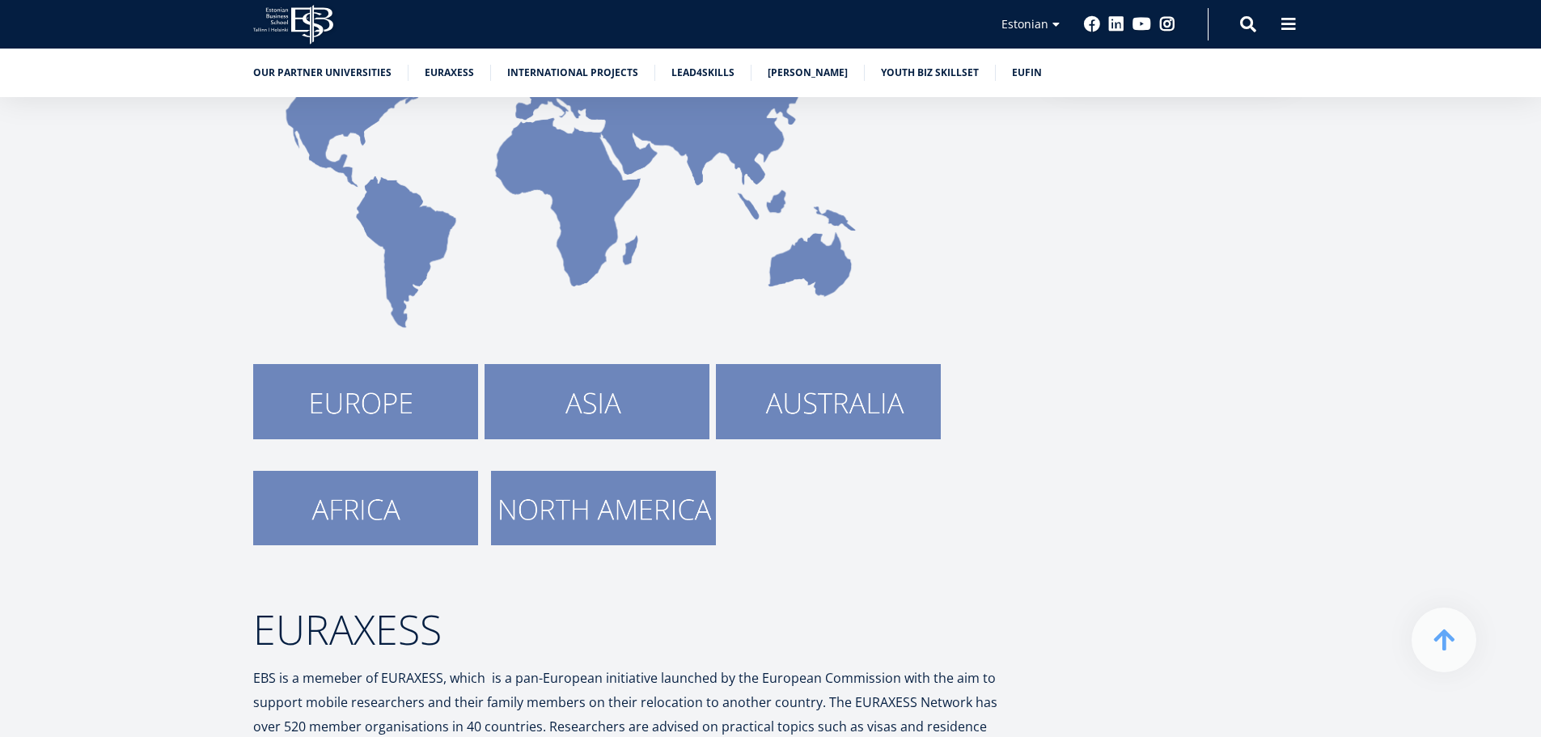
click at [296, 408] on img at bounding box center [365, 401] width 225 height 74
